Goal: Transaction & Acquisition: Obtain resource

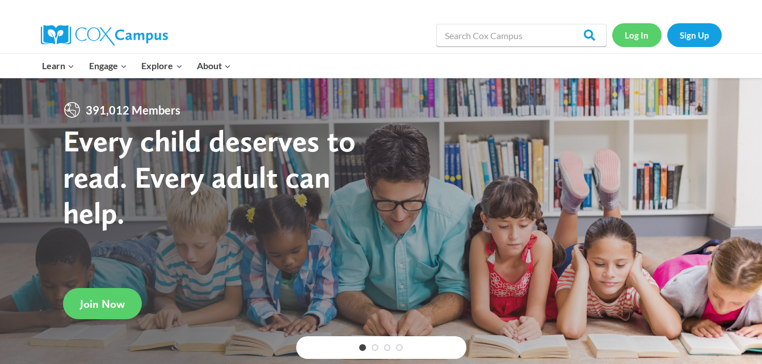
click at [639, 30] on link "Log In" at bounding box center [636, 34] width 49 height 23
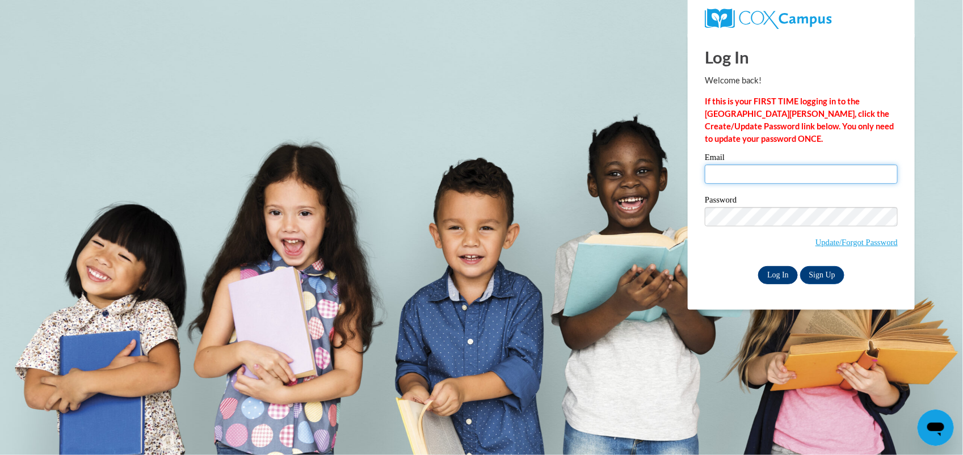
type input "latashaminister40@gmail.com"
click at [782, 278] on input "Log In" at bounding box center [778, 275] width 40 height 18
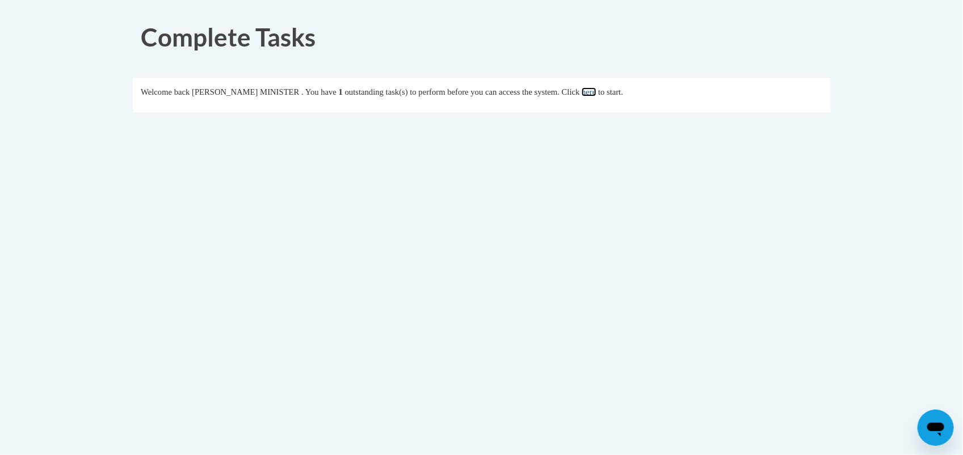
click at [593, 93] on link "here" at bounding box center [589, 91] width 14 height 9
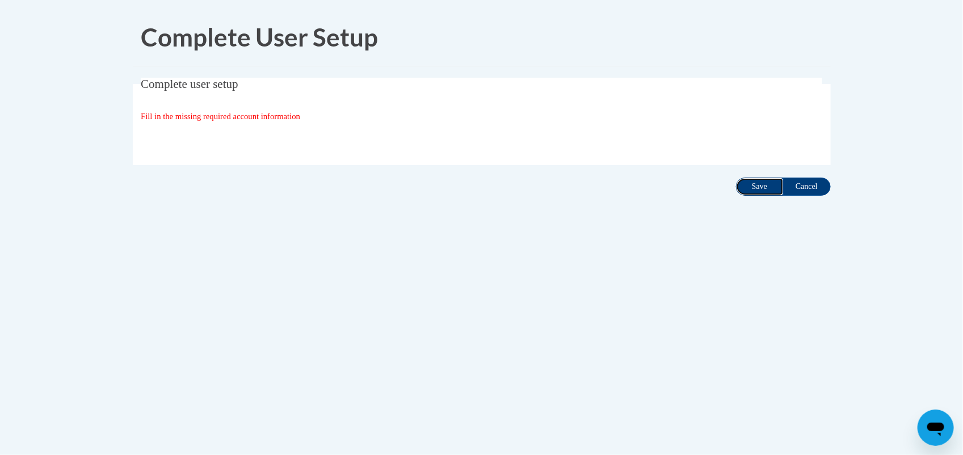
click at [750, 191] on input "Save" at bounding box center [760, 187] width 48 height 18
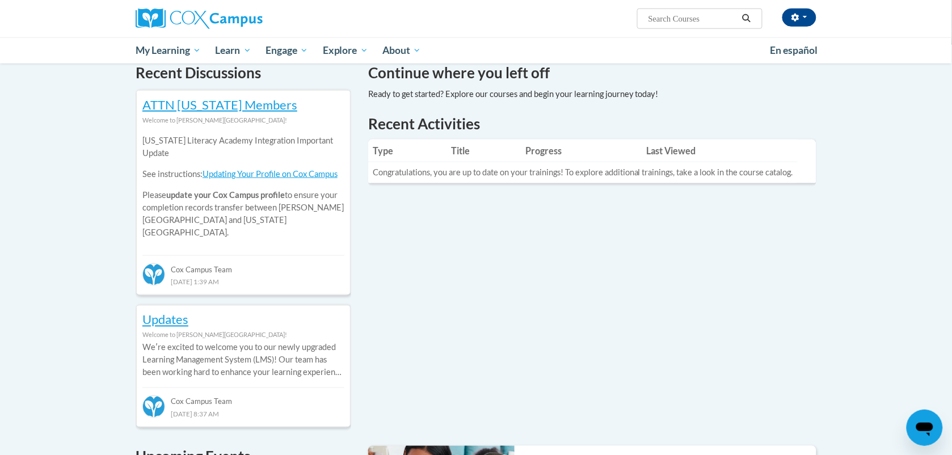
scroll to position [352, 0]
drag, startPoint x: 947, startPoint y: 94, endPoint x: 902, endPoint y: 77, distance: 47.4
click at [902, 77] on div "Your profile Hi LATASHA MINISTER! Take a minute to review your profile. Help im…" at bounding box center [476, 336] width 952 height 1249
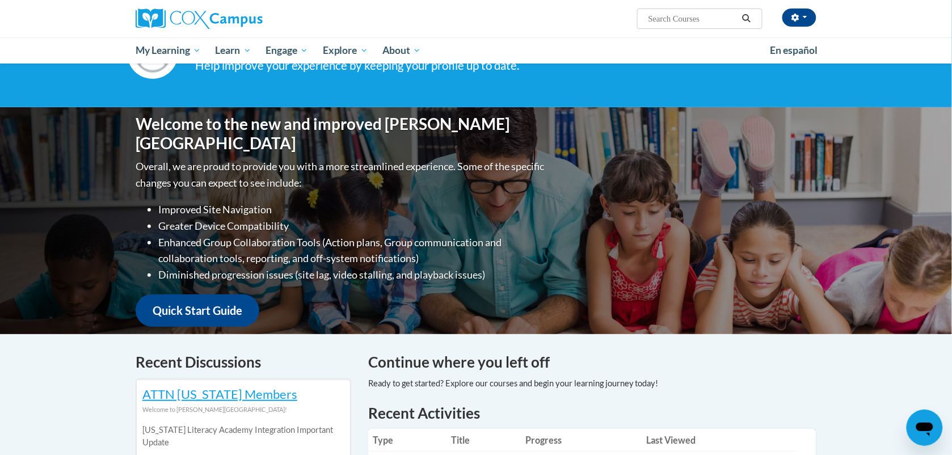
scroll to position [60, 0]
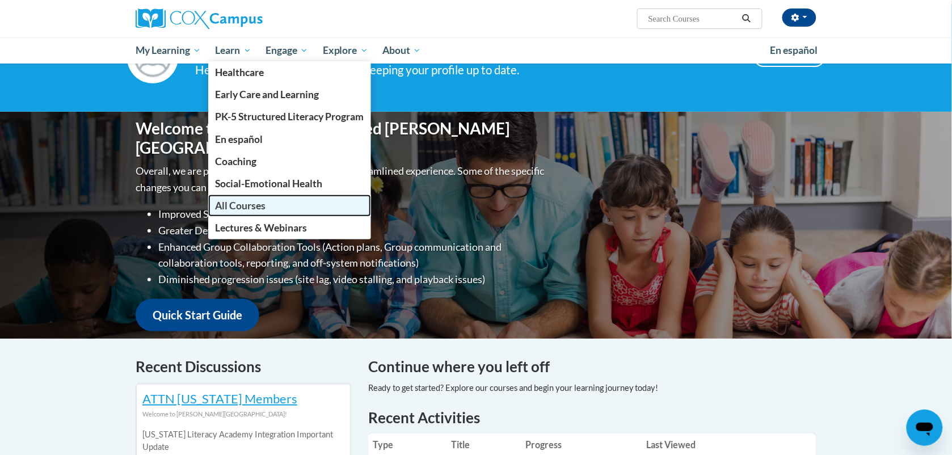
click at [258, 200] on span "All Courses" at bounding box center [241, 206] width 51 height 12
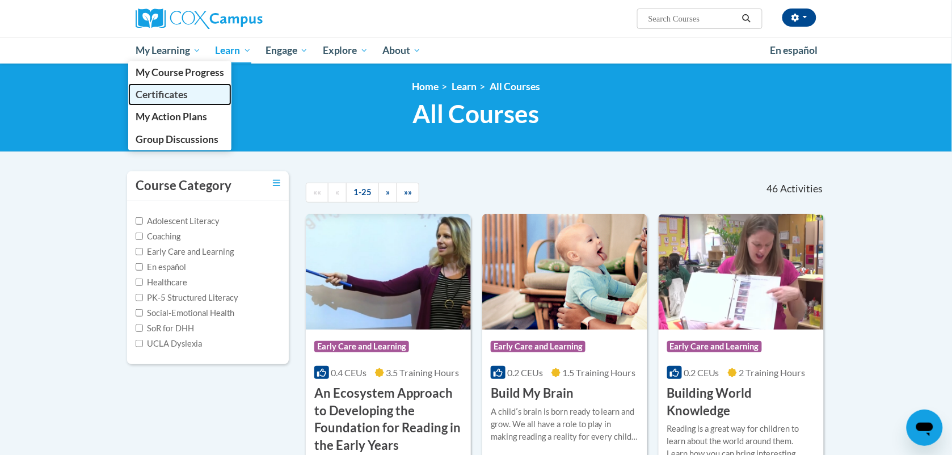
click at [163, 100] on link "Certificates" at bounding box center [179, 94] width 103 height 22
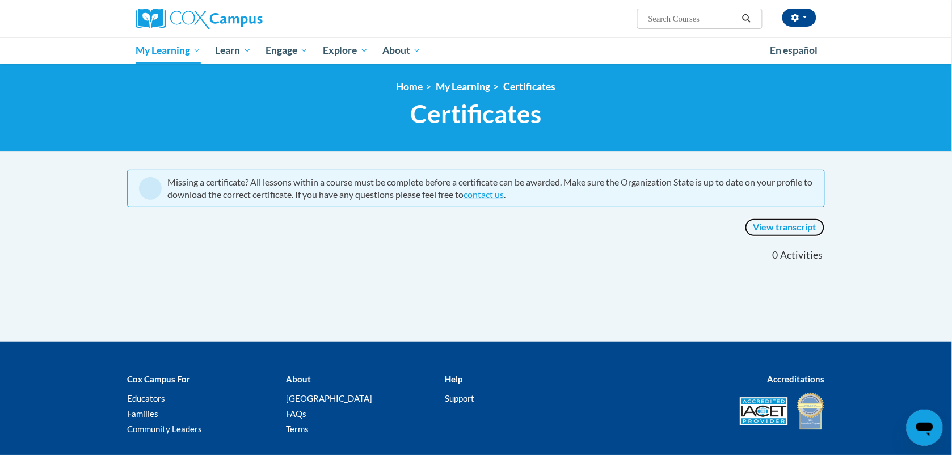
click at [797, 227] on link "View transcript" at bounding box center [785, 228] width 80 height 18
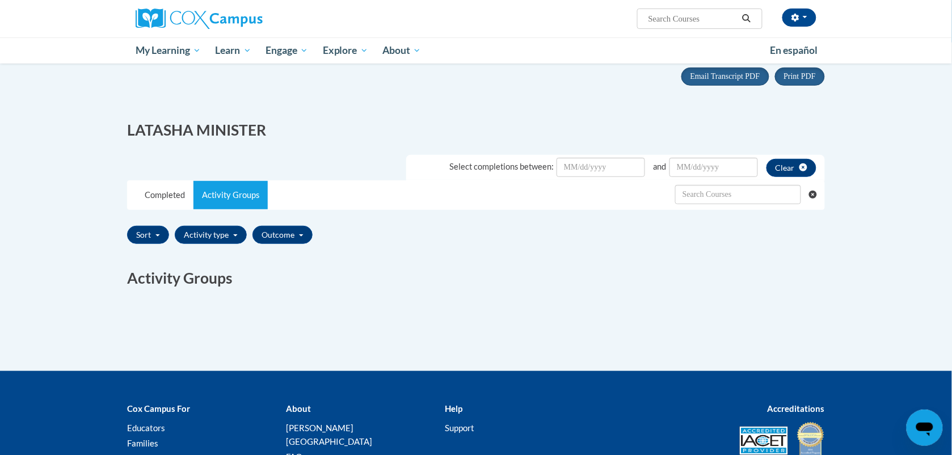
scroll to position [108, 0]
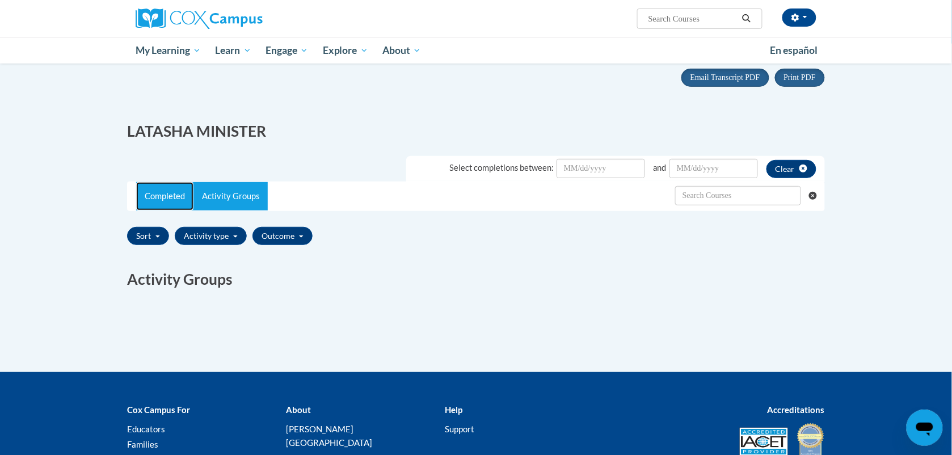
click at [158, 192] on link "Completed" at bounding box center [164, 196] width 57 height 28
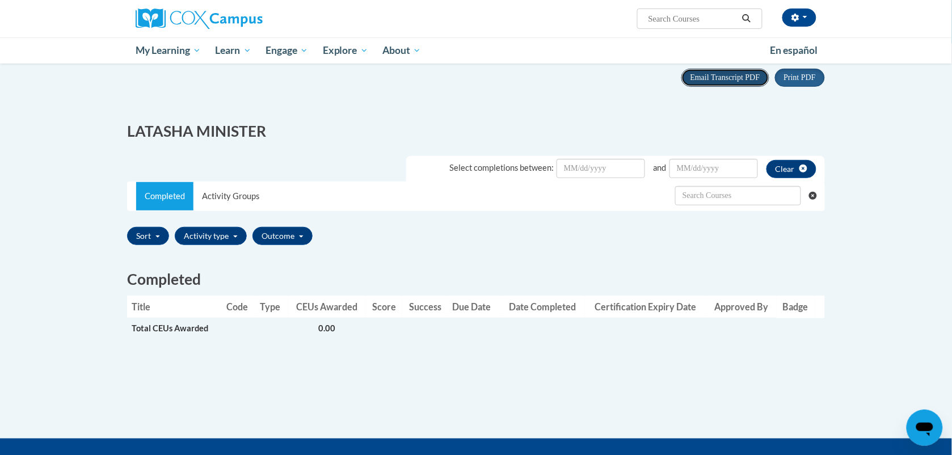
click at [725, 79] on span "Email Transcript PDF" at bounding box center [726, 77] width 70 height 9
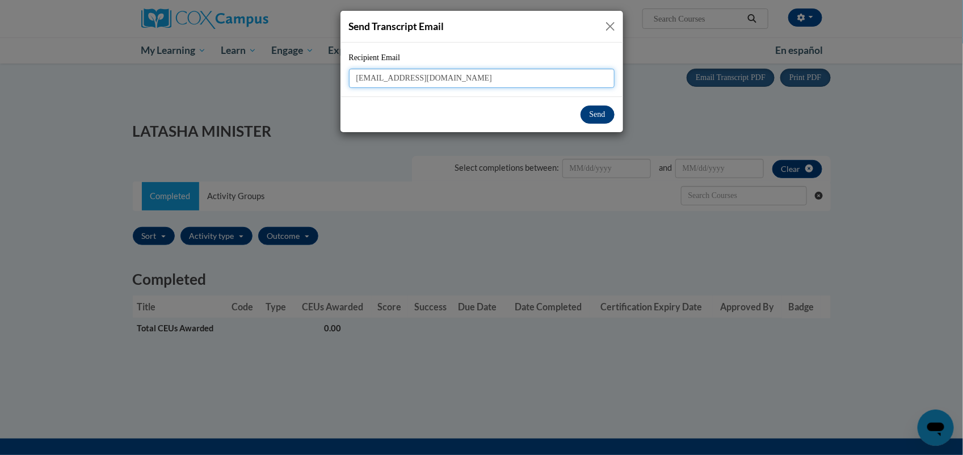
type input "aelcmadison@jacksondiocese.org"
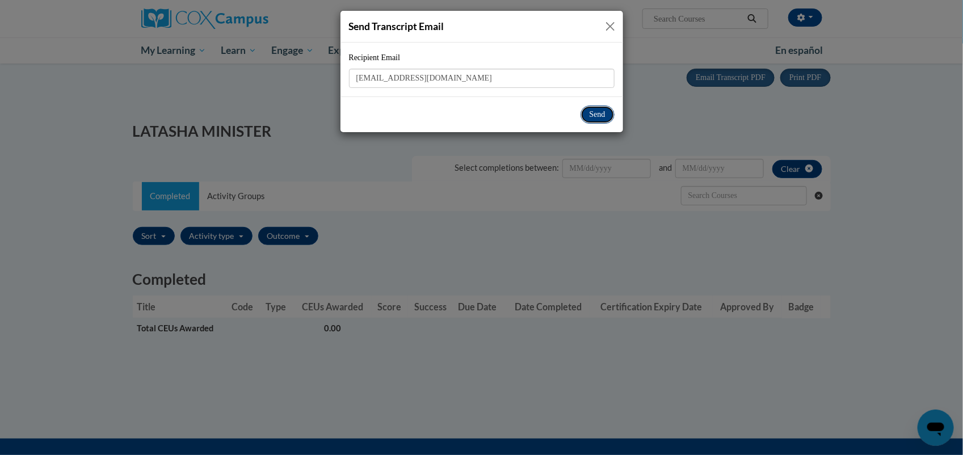
click at [603, 118] on button "Send" at bounding box center [598, 115] width 34 height 18
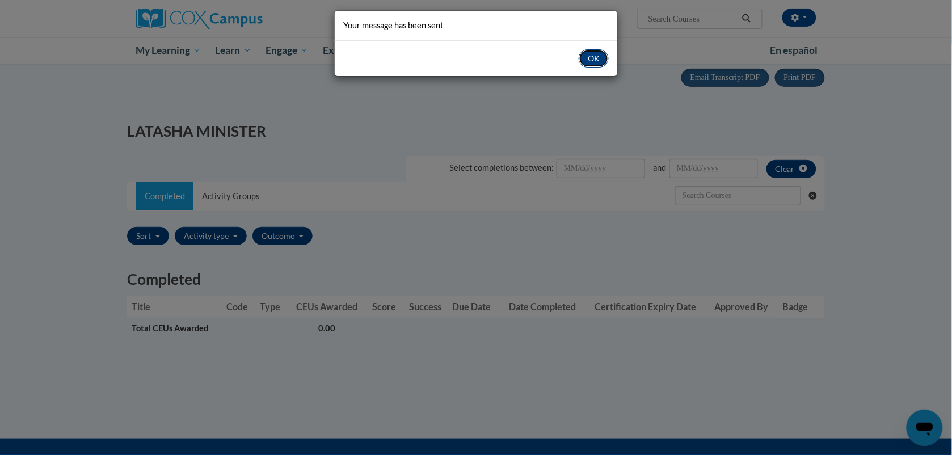
click at [595, 58] on button "OK" at bounding box center [594, 58] width 30 height 18
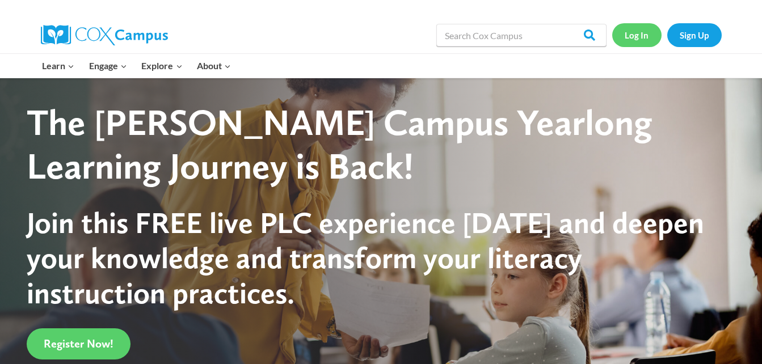
click at [632, 42] on link "Log In" at bounding box center [636, 34] width 49 height 23
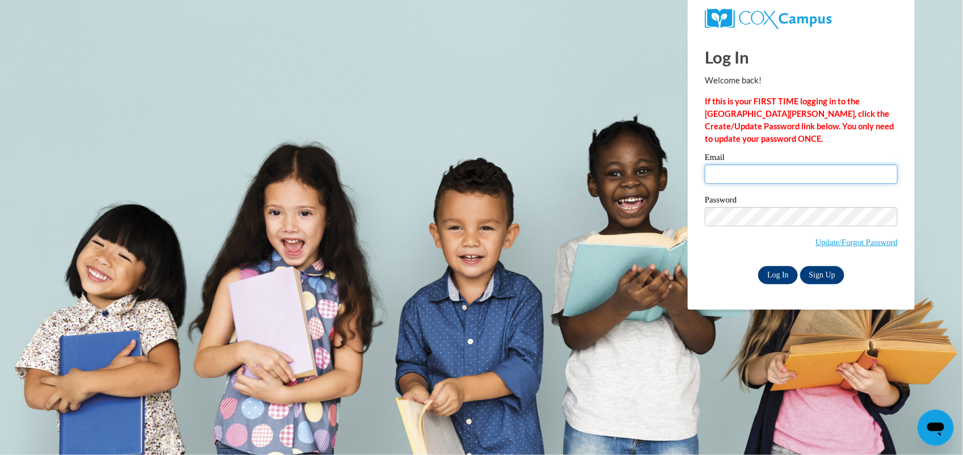
type input "latashaminister40@gmail.com"
click at [779, 274] on input "Log In" at bounding box center [778, 275] width 40 height 18
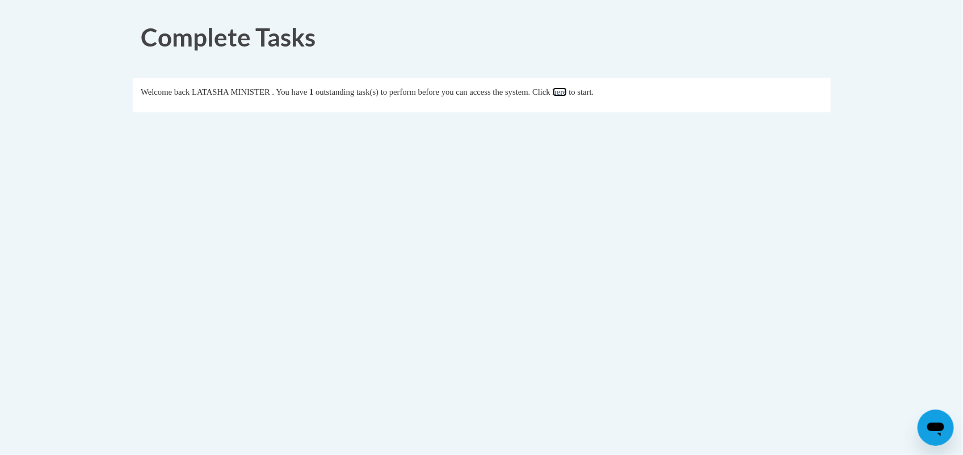
click at [567, 87] on link "here" at bounding box center [560, 91] width 14 height 9
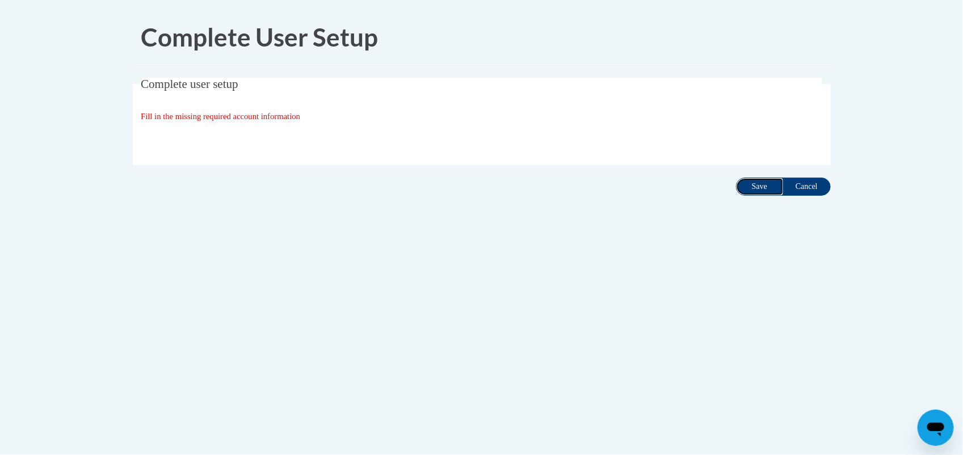
click at [757, 186] on input "Save" at bounding box center [760, 187] width 48 height 18
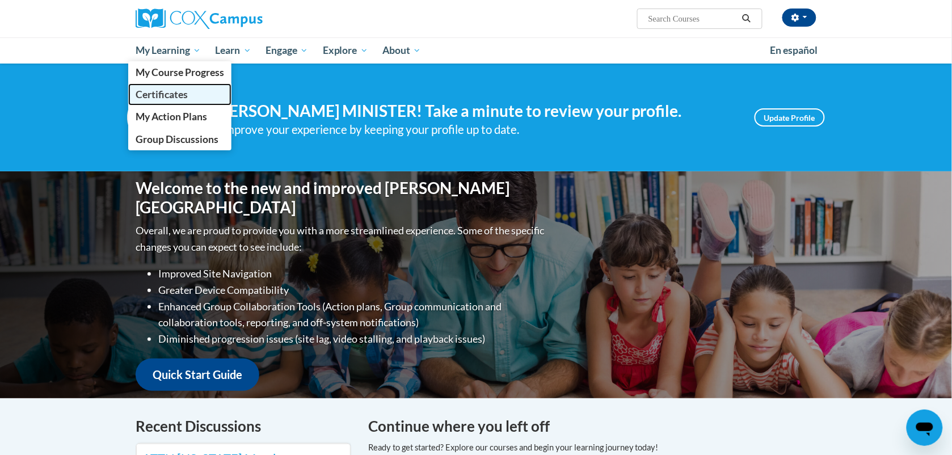
click at [171, 89] on span "Certificates" at bounding box center [162, 95] width 52 height 12
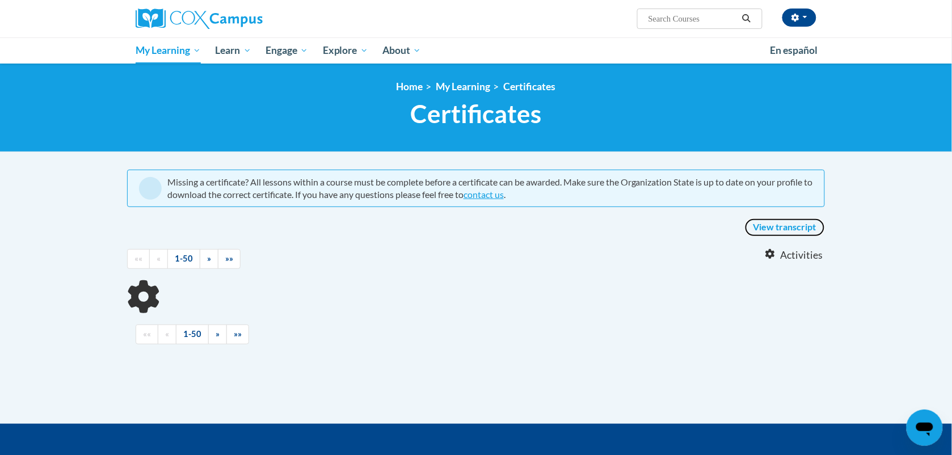
click at [792, 228] on link "View transcript" at bounding box center [785, 228] width 80 height 18
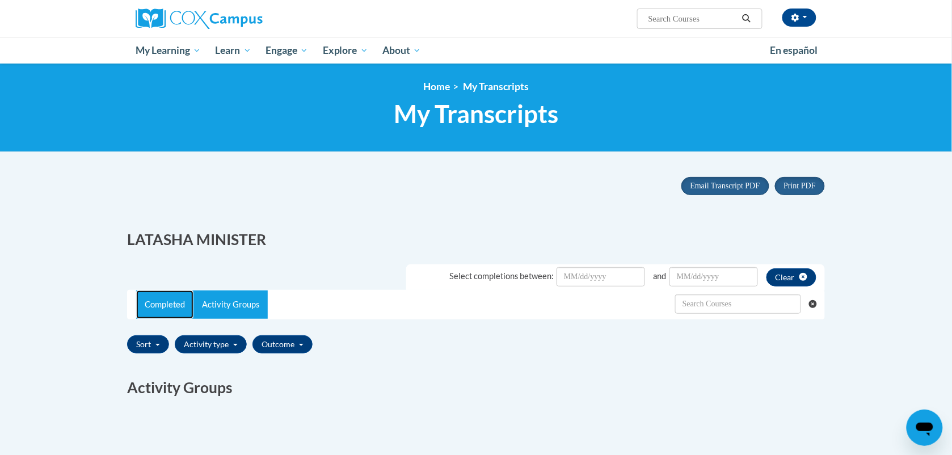
click at [174, 297] on link "Completed" at bounding box center [164, 305] width 57 height 28
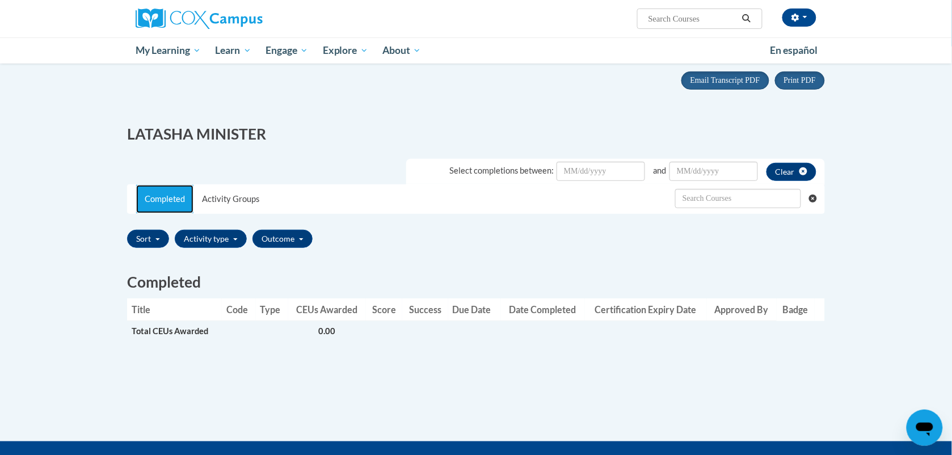
scroll to position [105, 0]
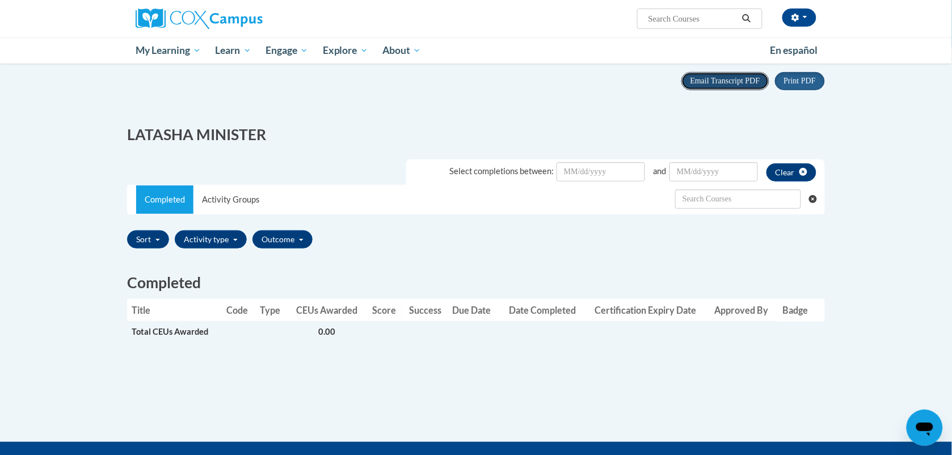
click at [728, 83] on span "Email Transcript PDF" at bounding box center [726, 81] width 70 height 9
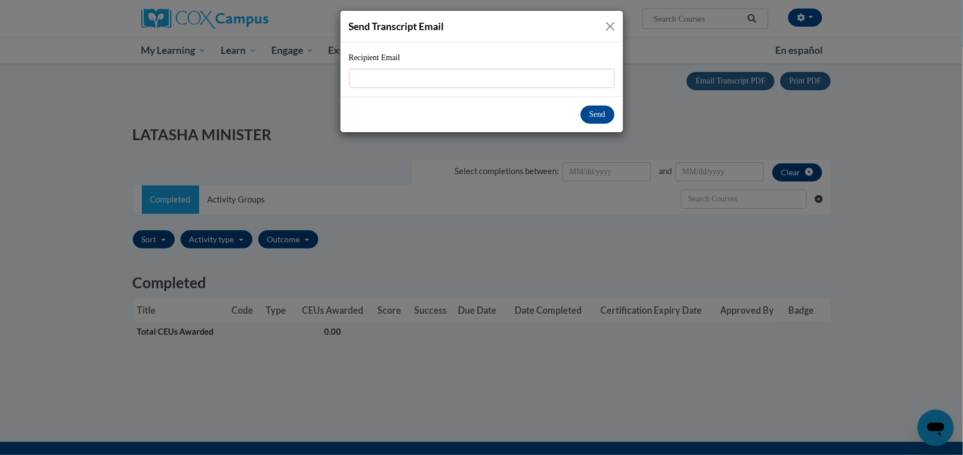
click at [611, 24] on button "Close" at bounding box center [610, 26] width 14 height 14
